Goal: Navigation & Orientation: Understand site structure

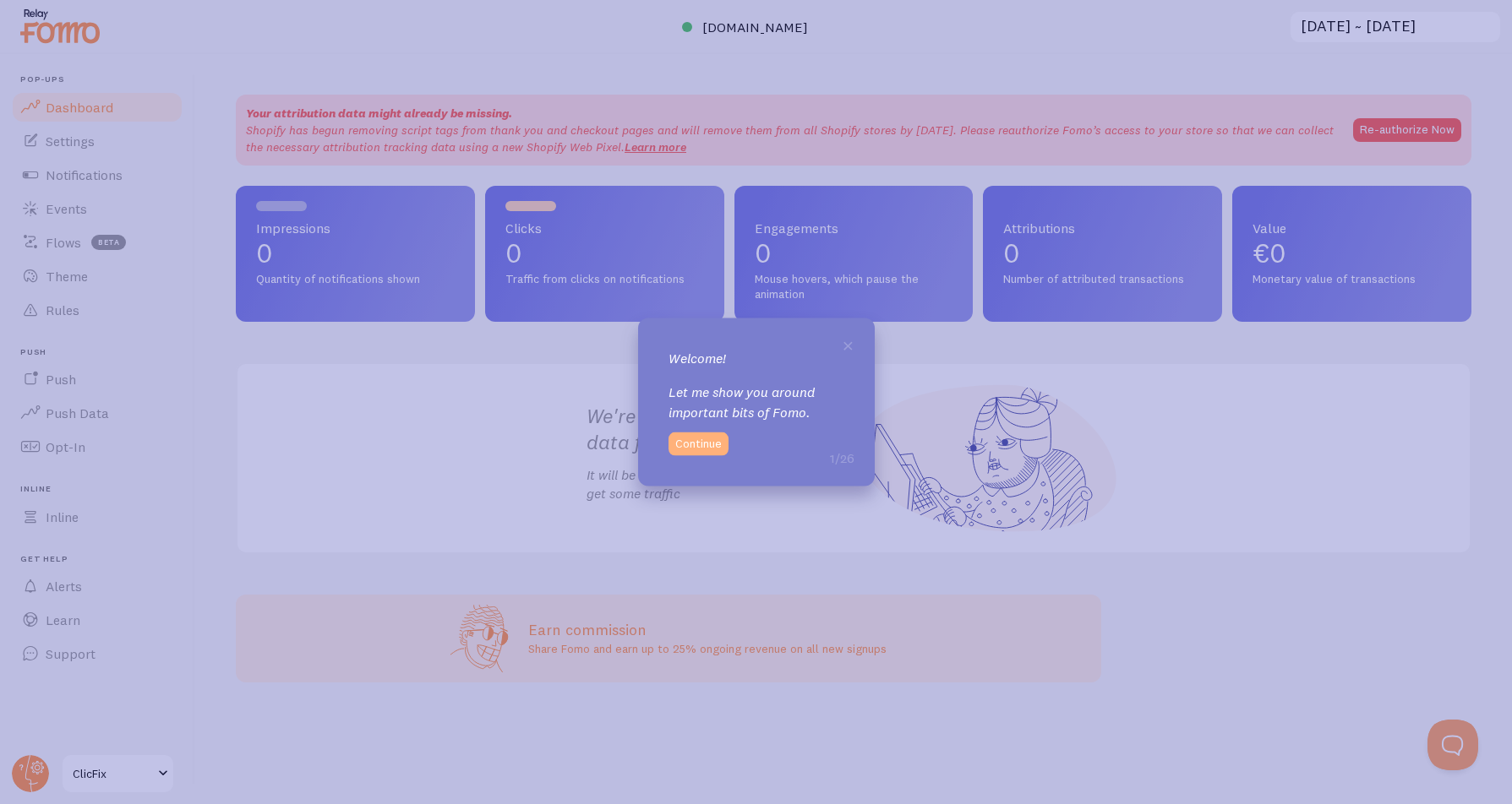
click at [709, 441] on button "Continue" at bounding box center [698, 443] width 60 height 24
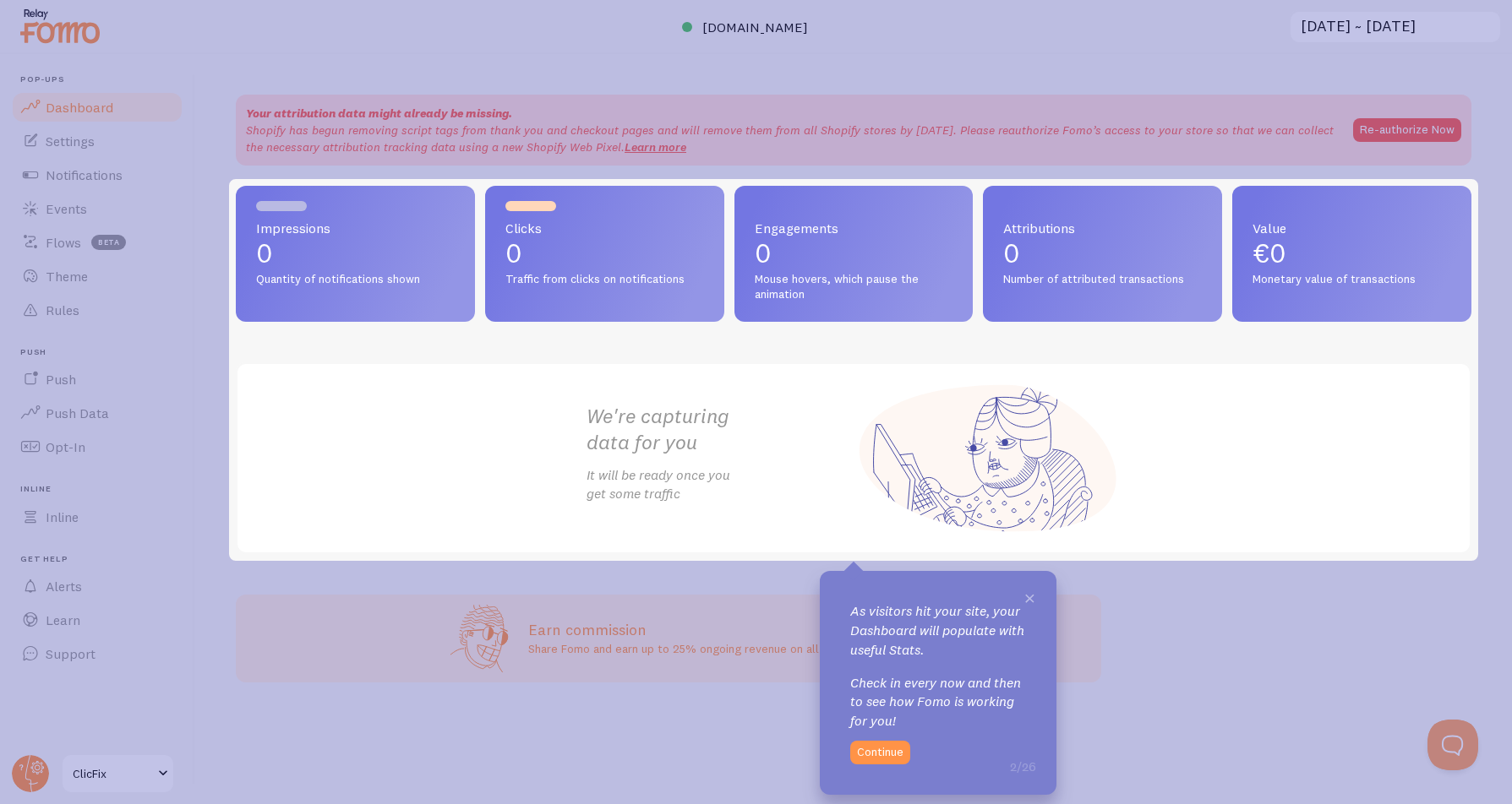
click at [1025, 588] on span "×" at bounding box center [1029, 597] width 13 height 25
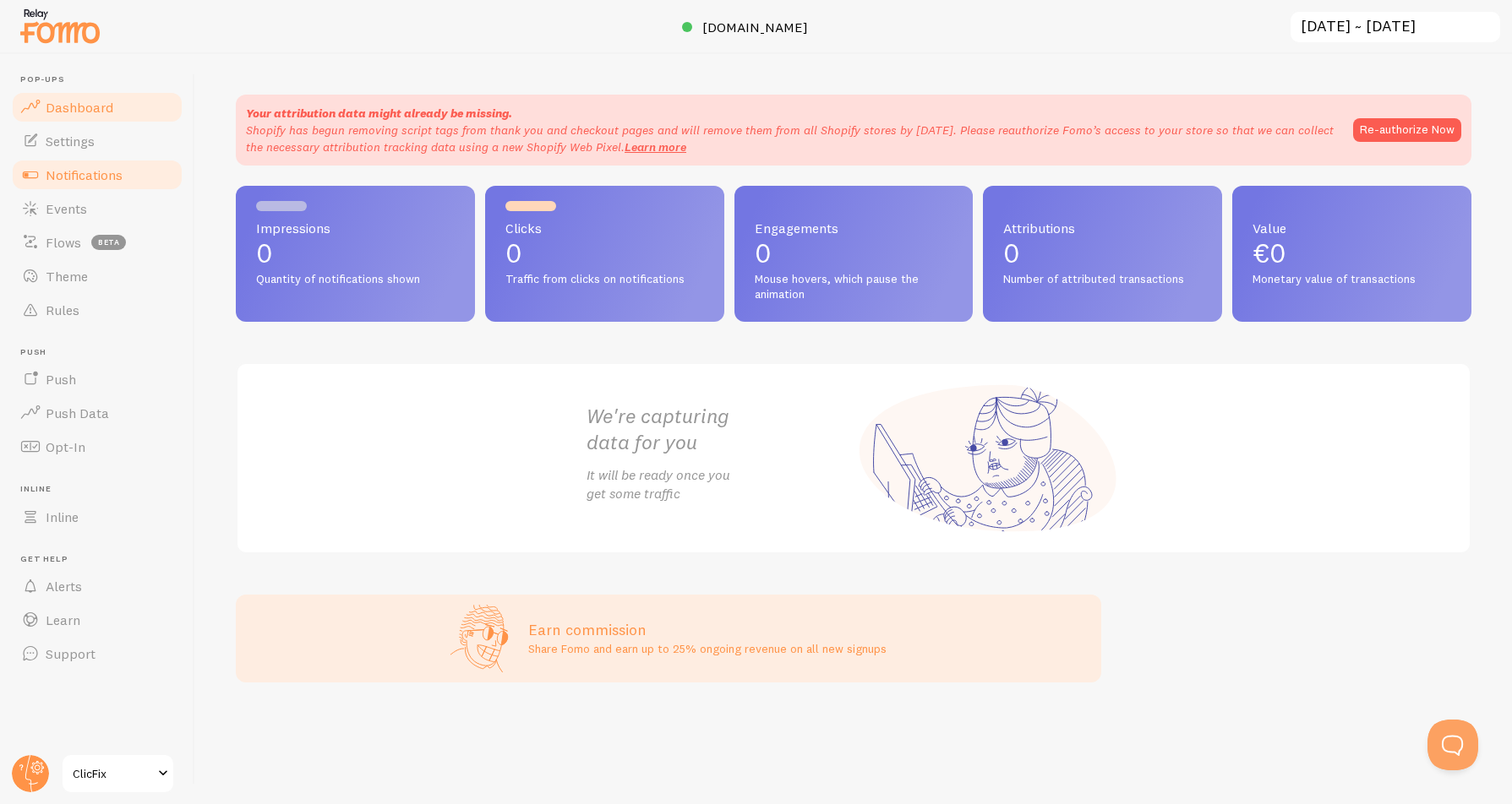
click at [120, 181] on span "Notifications" at bounding box center [84, 175] width 77 height 17
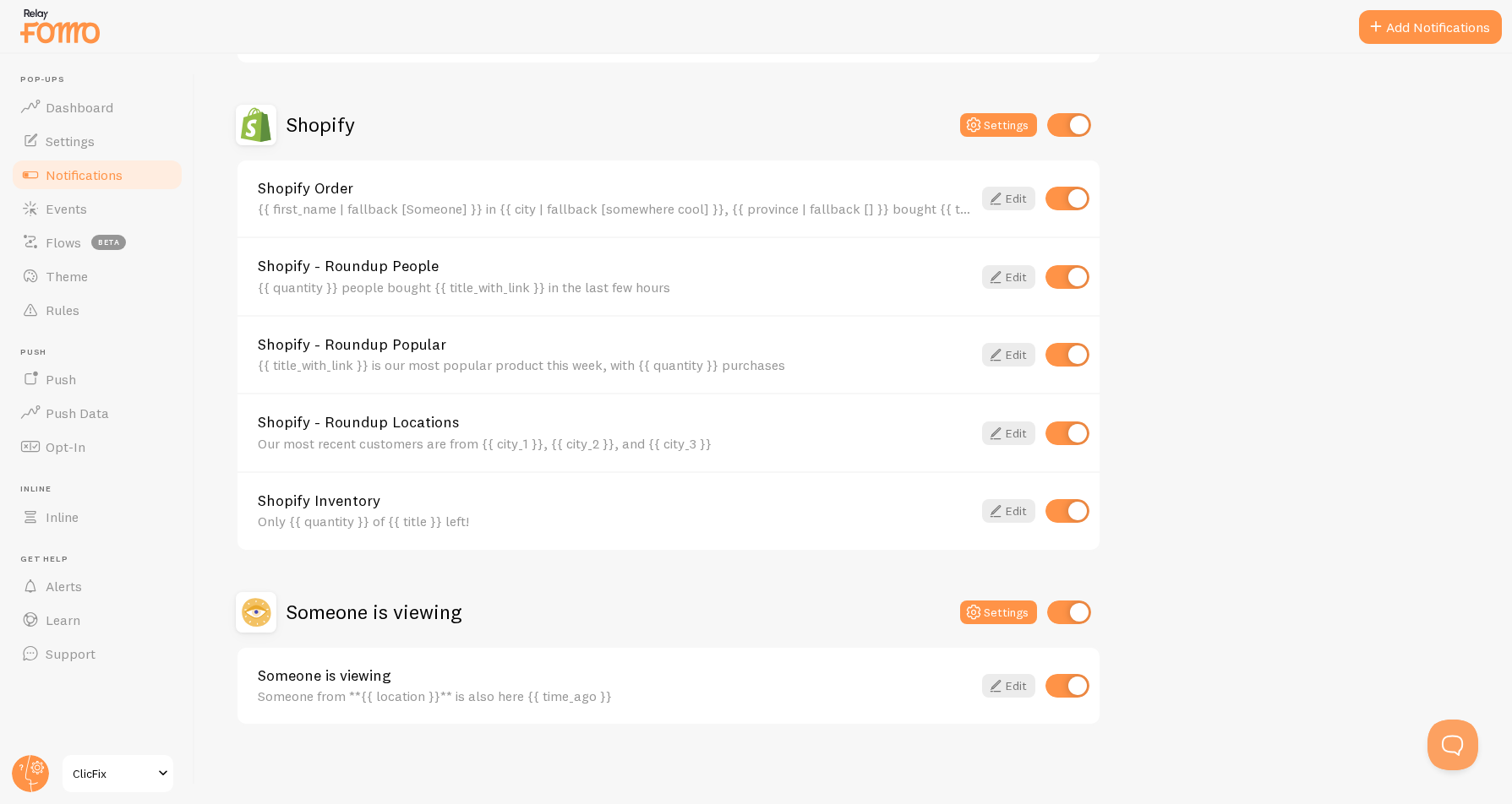
scroll to position [556, 0]
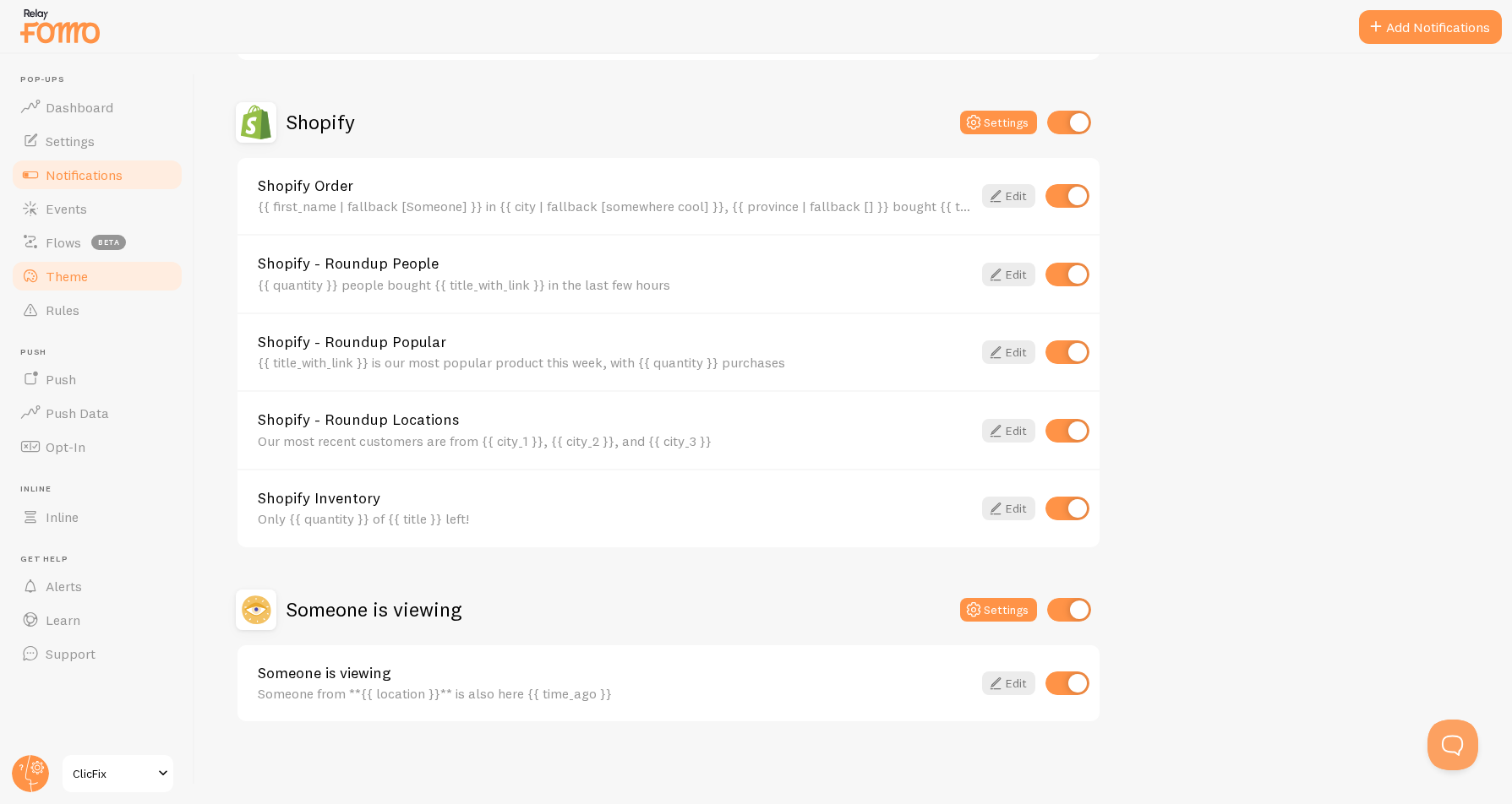
click at [91, 274] on link "Theme" at bounding box center [97, 276] width 175 height 34
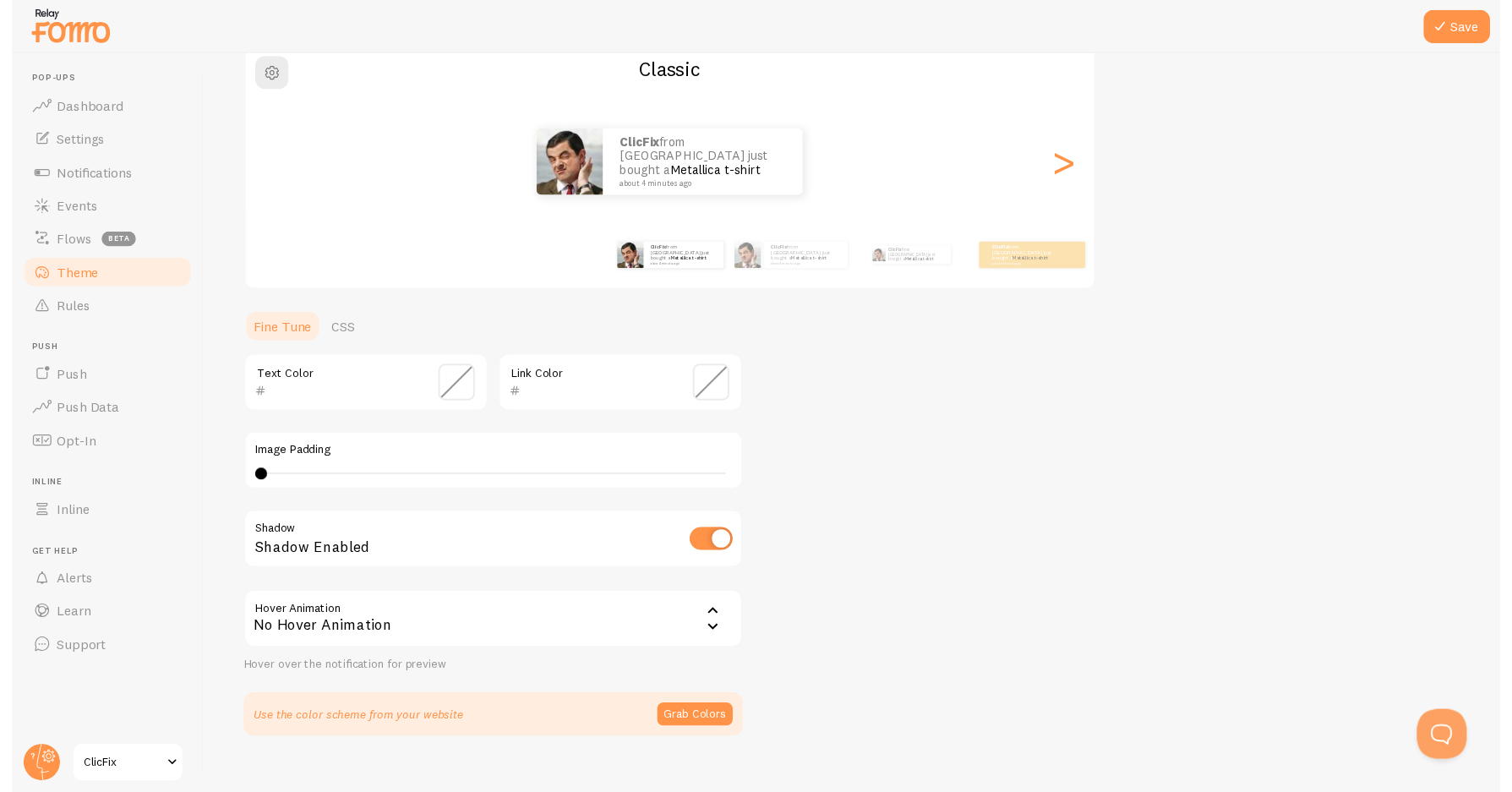
scroll to position [174, 0]
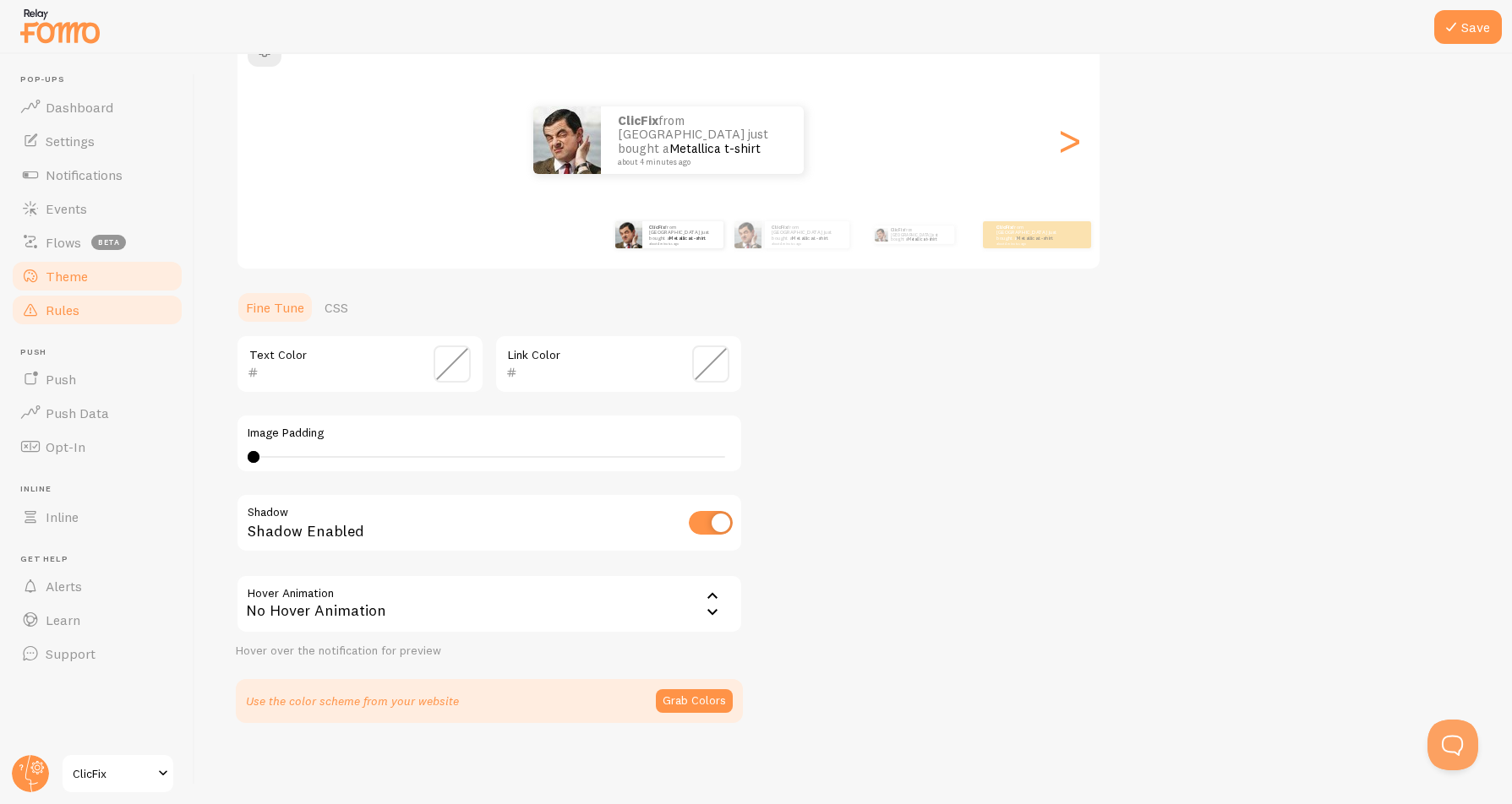
click at [170, 305] on link "Rules" at bounding box center [97, 309] width 175 height 34
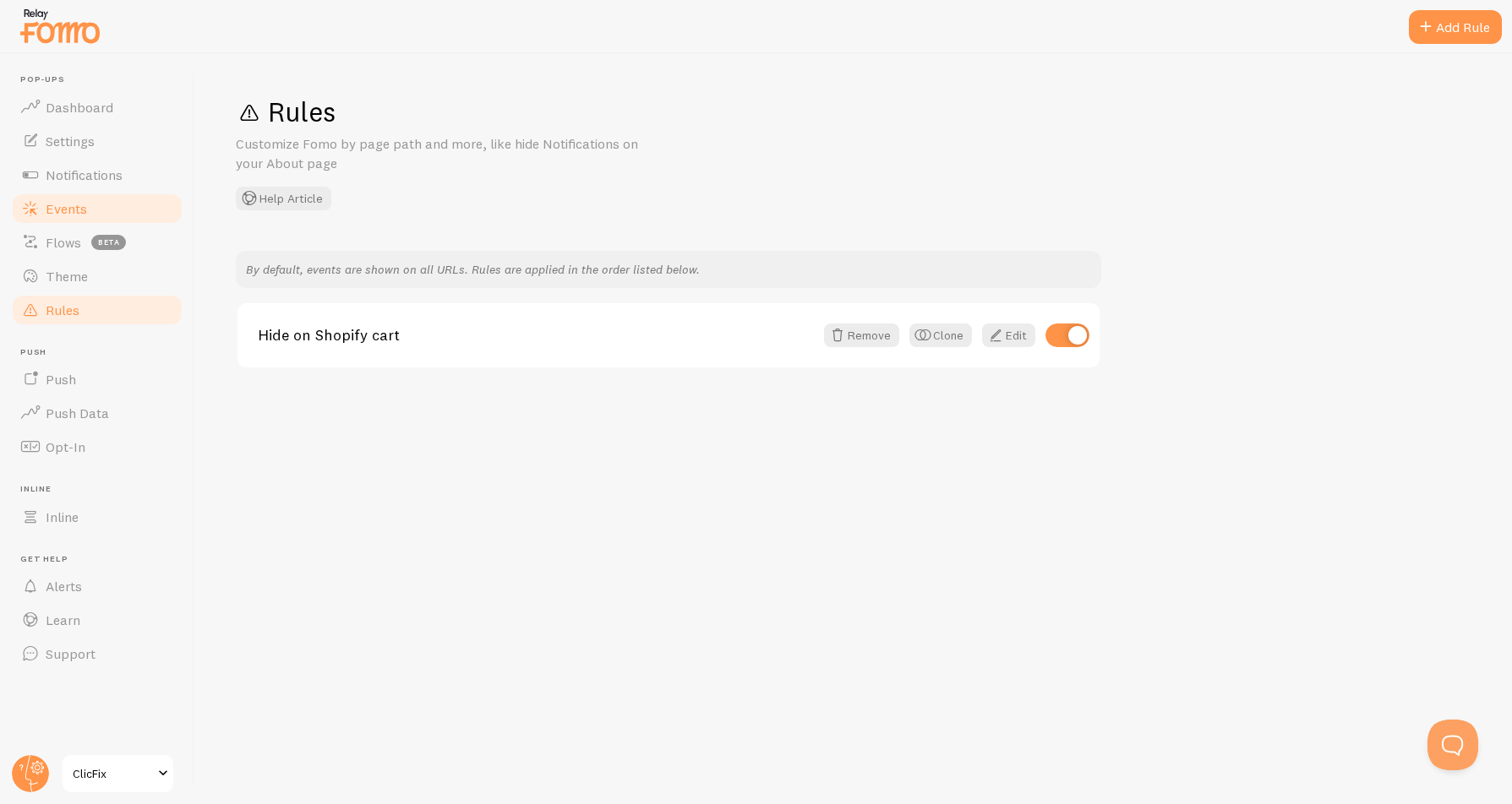
click at [136, 219] on link "Events" at bounding box center [97, 208] width 175 height 34
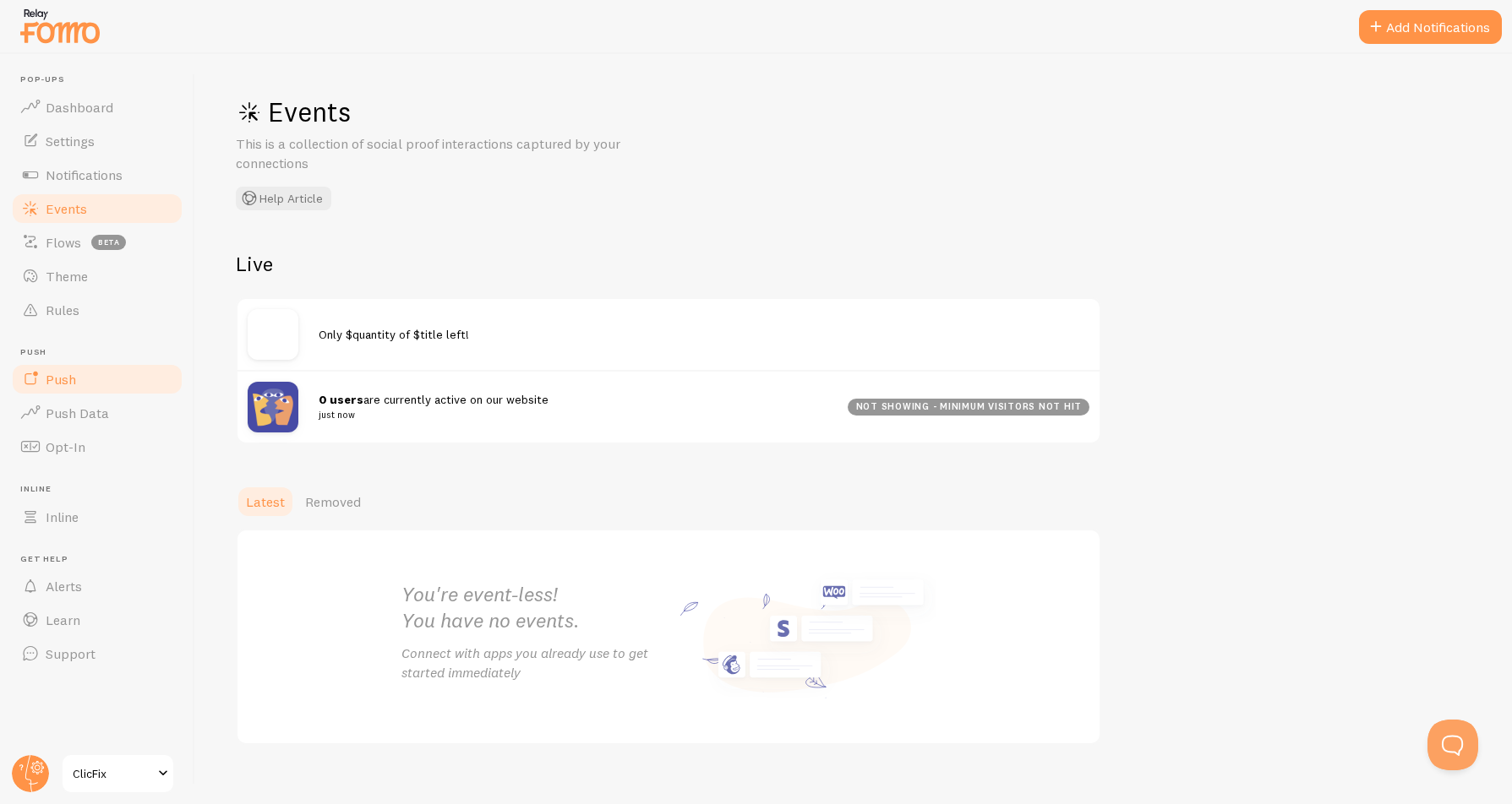
click at [106, 386] on link "Push" at bounding box center [97, 379] width 175 height 34
